Goal: Navigation & Orientation: Find specific page/section

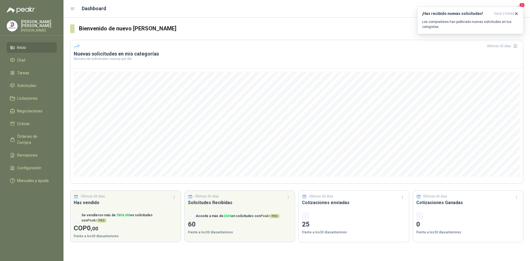
drag, startPoint x: 0, startPoint y: 0, endPoint x: 30, endPoint y: 47, distance: 55.2
click at [30, 47] on li "Inicio" at bounding box center [32, 47] width 44 height 6
click at [34, 97] on span "Licitaciones" at bounding box center [27, 98] width 20 height 6
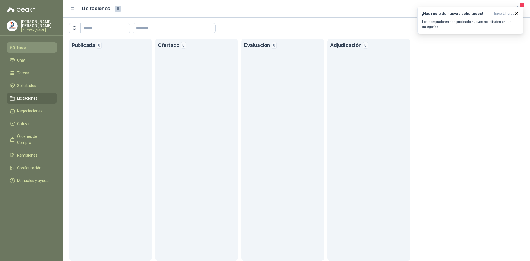
click at [23, 48] on span "Inicio" at bounding box center [21, 47] width 9 height 6
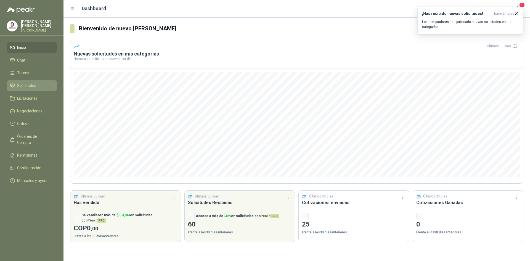
click at [30, 87] on span "Solicitudes" at bounding box center [26, 86] width 19 height 6
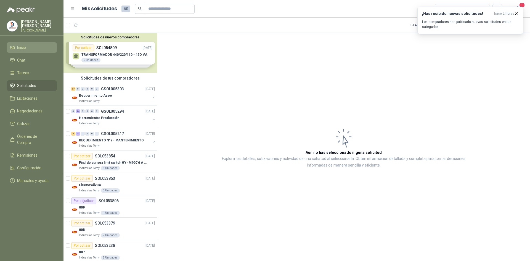
click at [27, 45] on li "Inicio" at bounding box center [32, 47] width 44 height 6
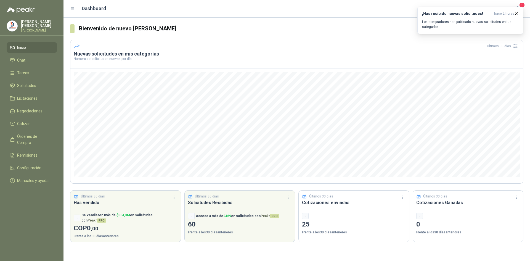
click at [33, 48] on li "Inicio" at bounding box center [32, 47] width 44 height 6
